Goal: Transaction & Acquisition: Book appointment/travel/reservation

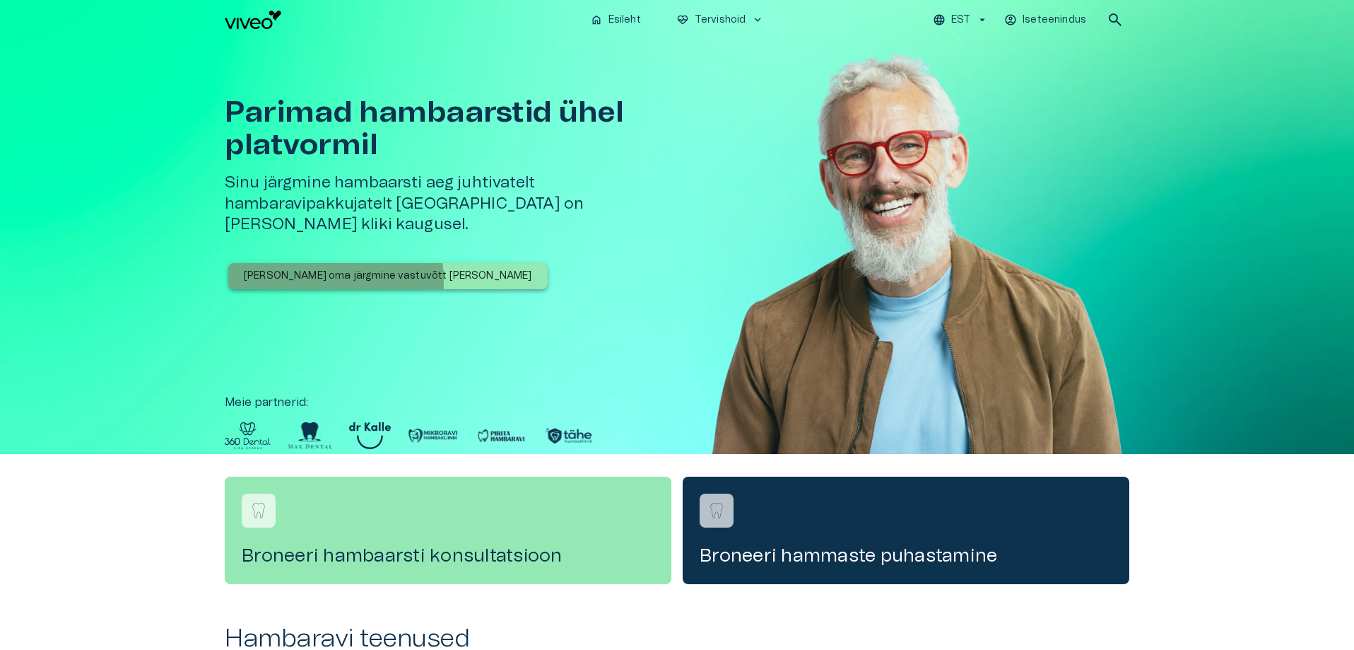
click at [310, 269] on p "[PERSON_NAME] oma järgmine vastuvõtt [PERSON_NAME]" at bounding box center [388, 276] width 288 height 15
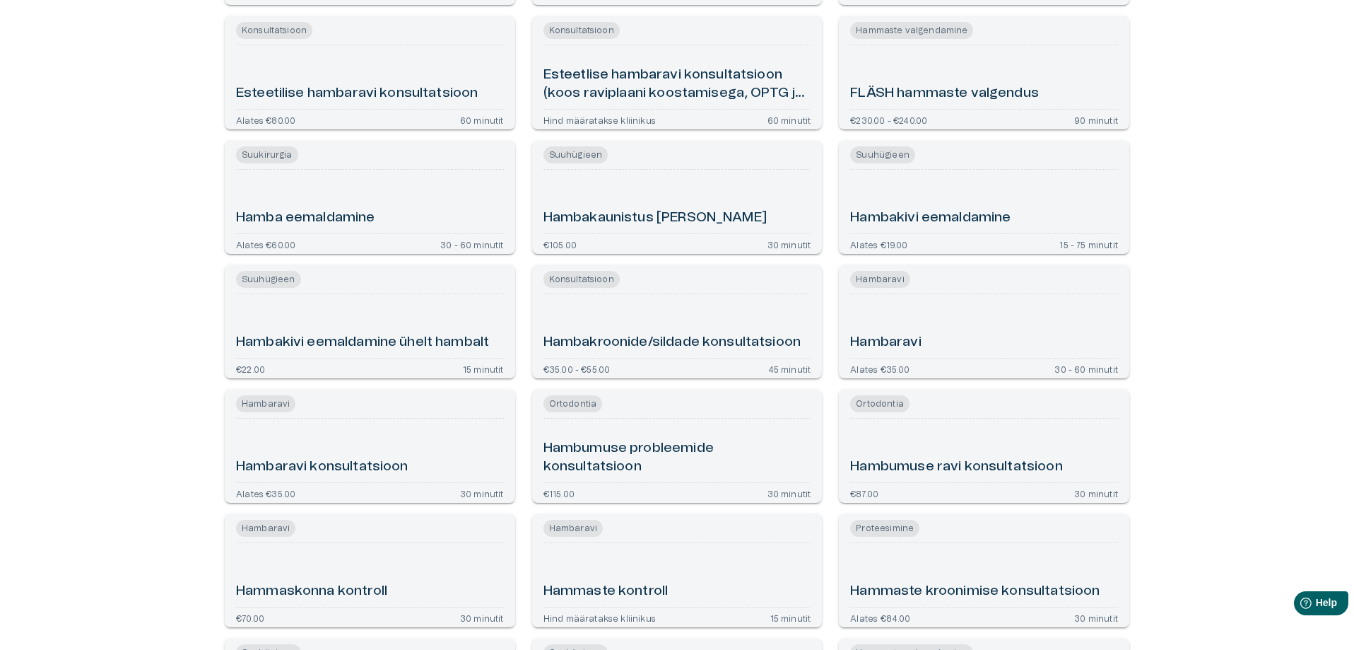
scroll to position [707, 0]
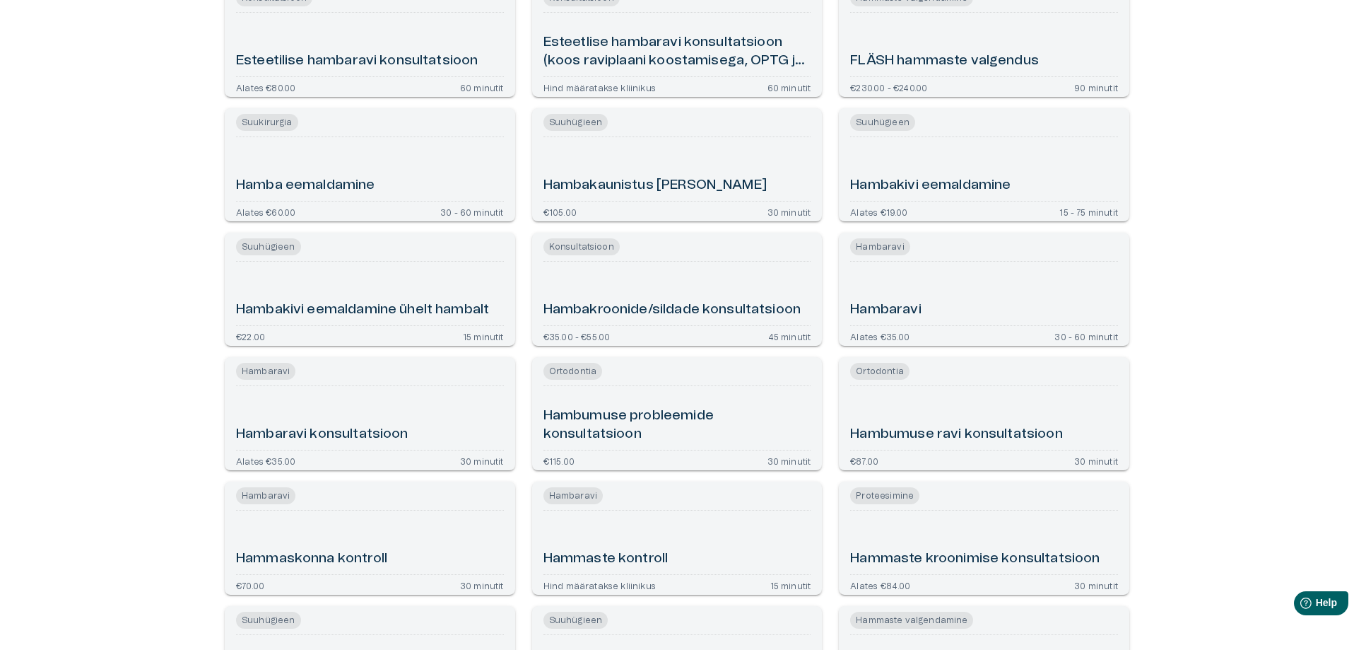
click at [941, 288] on div "Hambaravi" at bounding box center [984, 293] width 268 height 52
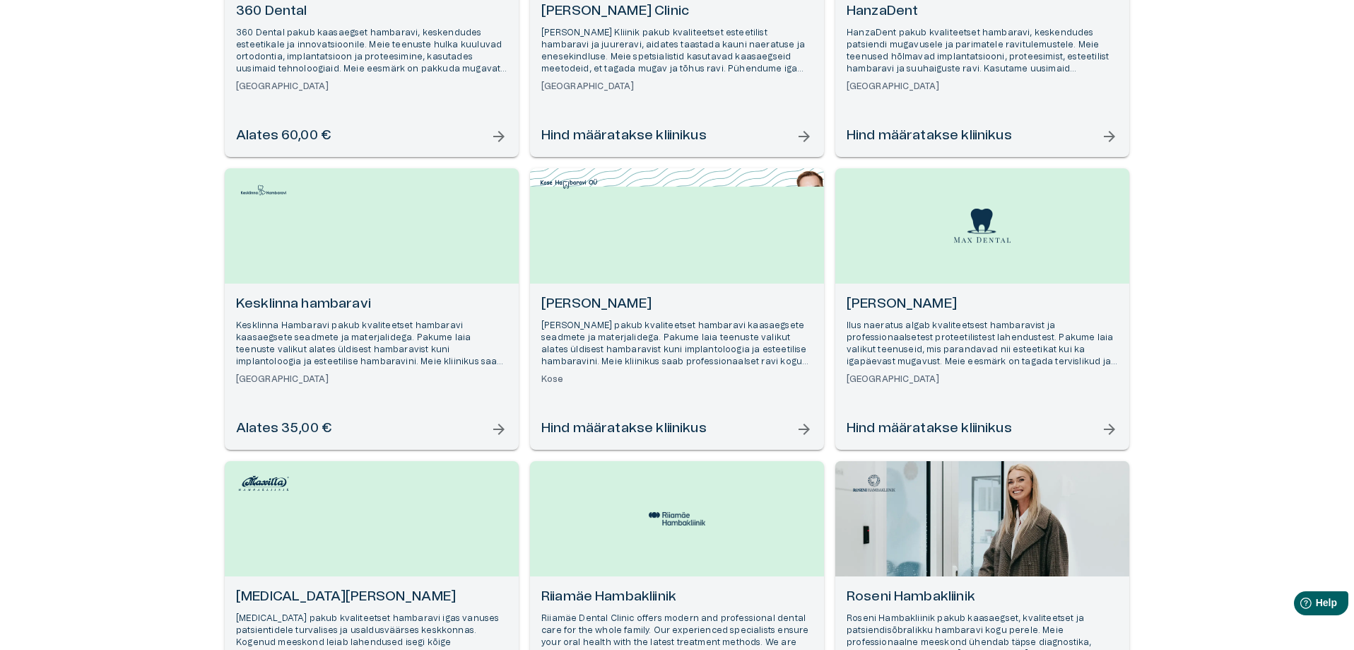
scroll to position [424, 0]
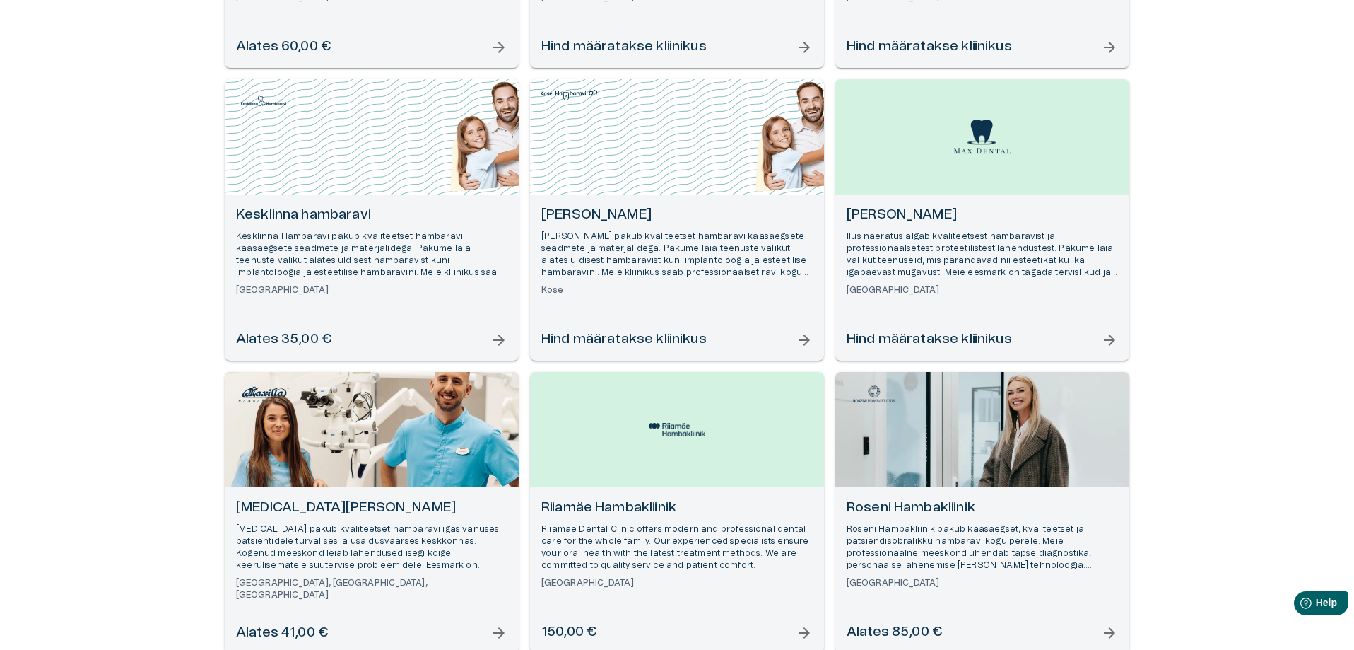
click at [290, 214] on h6 "Kesklinna hambaravi" at bounding box center [371, 215] width 271 height 19
